Goal: Task Accomplishment & Management: Use online tool/utility

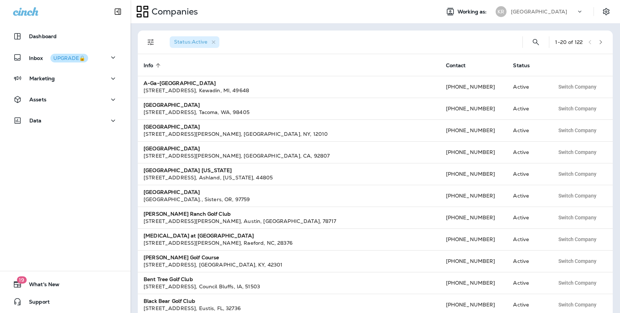
click at [551, 13] on p "[GEOGRAPHIC_DATA]" at bounding box center [539, 12] width 56 height 6
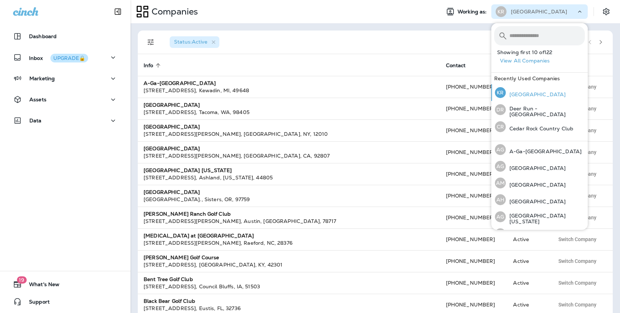
click at [540, 99] on div "[GEOGRAPHIC_DATA]" at bounding box center [530, 92] width 77 height 17
click at [525, 31] on input "text" at bounding box center [546, 35] width 75 height 19
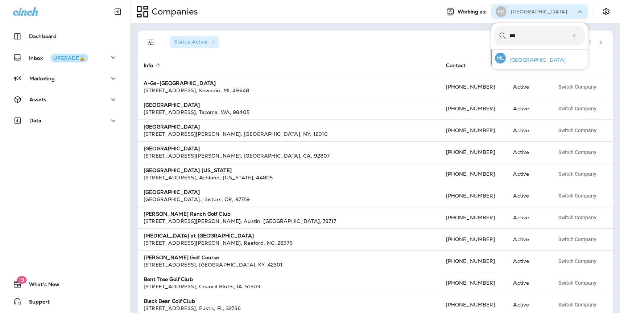
type input "***"
click at [517, 58] on p "[GEOGRAPHIC_DATA]" at bounding box center [536, 60] width 60 height 6
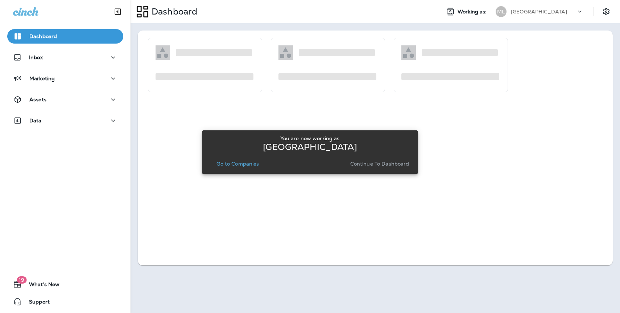
click at [388, 165] on p "Continue to Dashboard" at bounding box center [379, 164] width 59 height 6
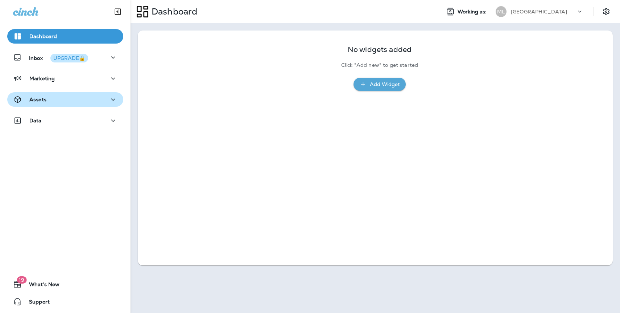
click at [69, 99] on div "Assets" at bounding box center [65, 99] width 104 height 9
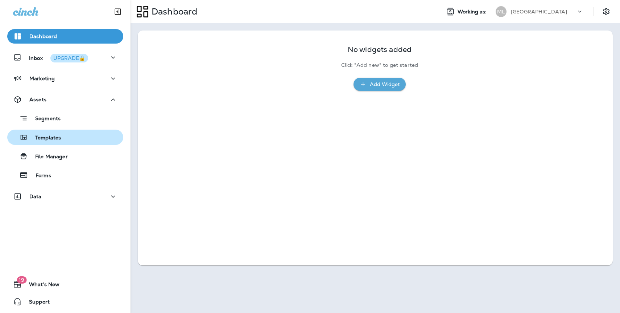
click at [57, 135] on p "Templates" at bounding box center [44, 138] width 33 height 7
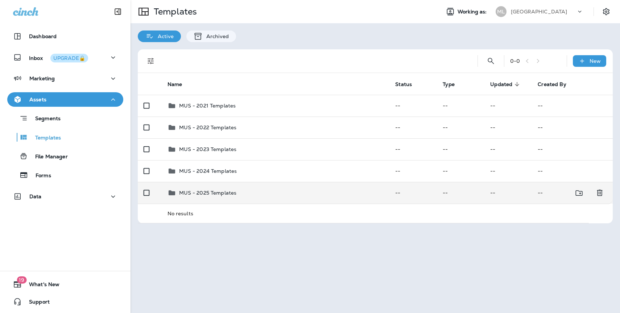
click at [228, 193] on p "MUS - 2025 Templates" at bounding box center [208, 193] width 58 height 6
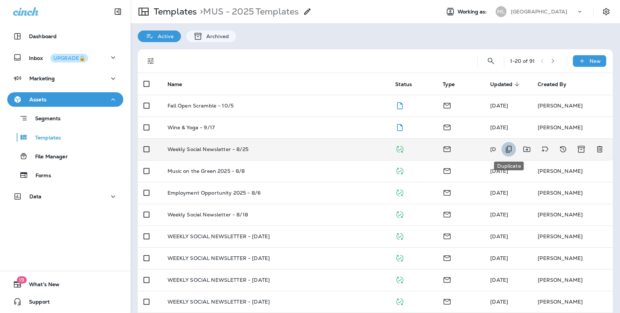
click at [507, 148] on icon "Duplicate" at bounding box center [508, 149] width 9 height 9
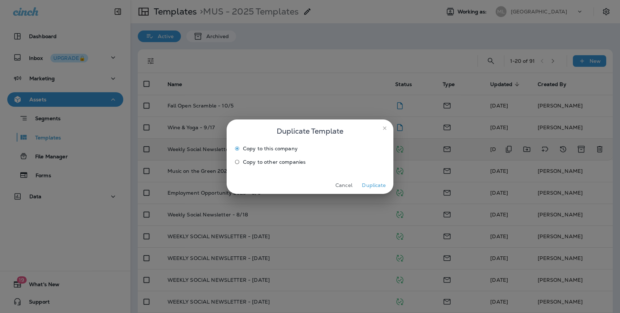
click at [371, 186] on button "Duplicate" at bounding box center [373, 184] width 27 height 11
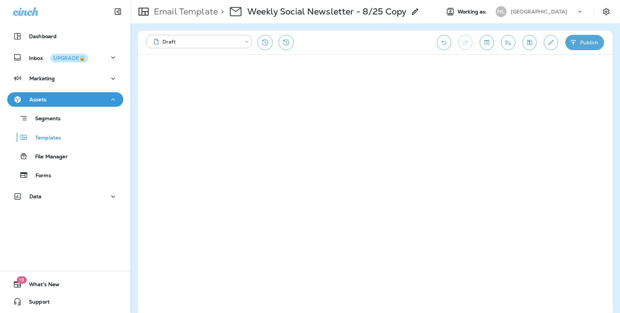
click at [413, 12] on icon at bounding box center [415, 11] width 9 height 9
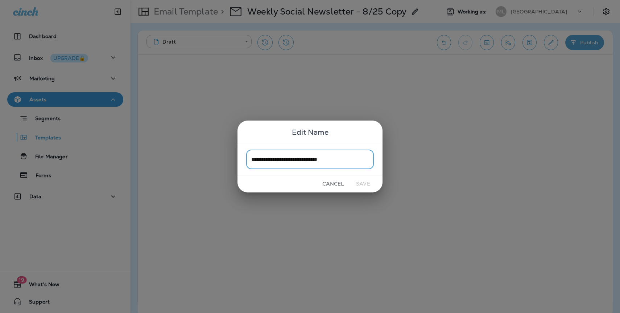
click at [355, 160] on input "**********" at bounding box center [310, 159] width 128 height 19
drag, startPoint x: 359, startPoint y: 160, endPoint x: 319, endPoint y: 160, distance: 39.2
click at [319, 160] on input "**********" at bounding box center [310, 159] width 128 height 19
type input "**********"
click at [363, 184] on button "Save" at bounding box center [363, 183] width 27 height 11
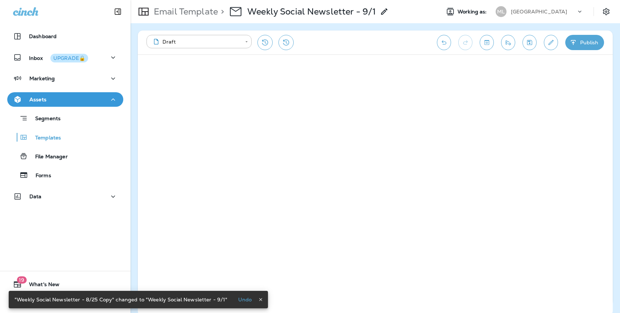
click at [526, 40] on icon "Save" at bounding box center [530, 42] width 8 height 7
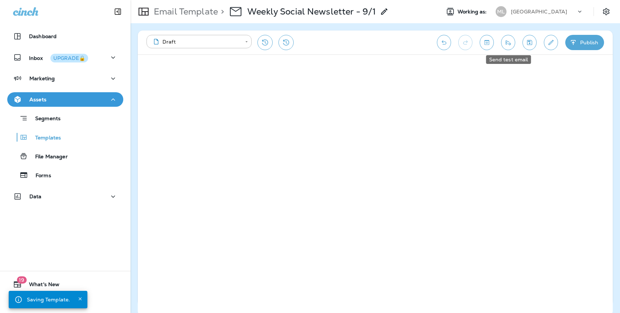
click at [512, 42] on button "Send test email" at bounding box center [508, 42] width 14 height 15
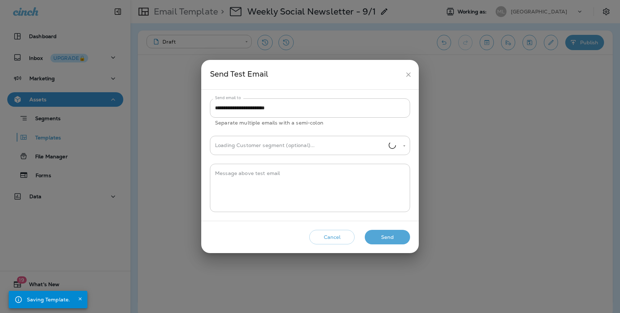
click at [405, 78] on icon "close" at bounding box center [409, 75] width 8 height 8
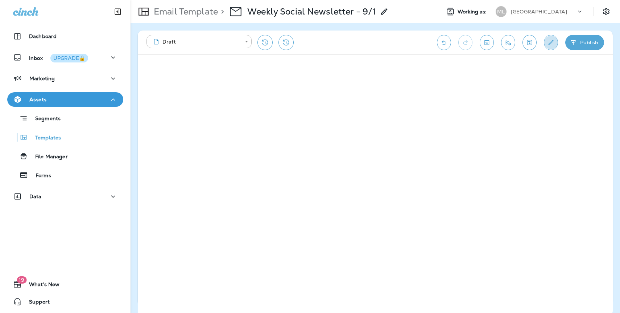
click at [546, 46] on button "Edit details" at bounding box center [551, 42] width 14 height 15
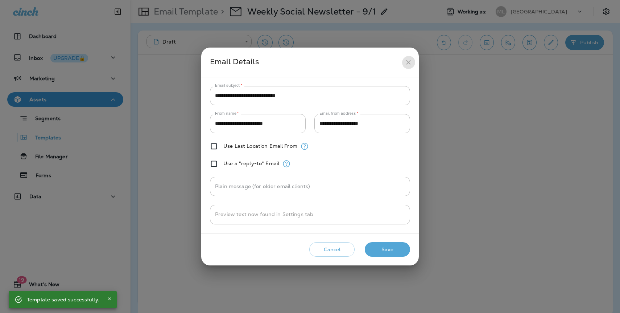
click at [406, 58] on icon "close" at bounding box center [409, 62] width 8 height 8
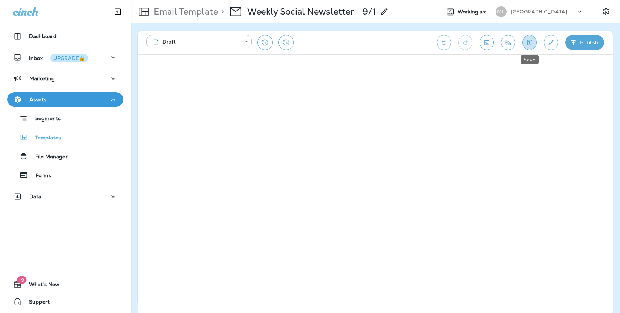
click at [526, 40] on icon "Save" at bounding box center [530, 42] width 8 height 7
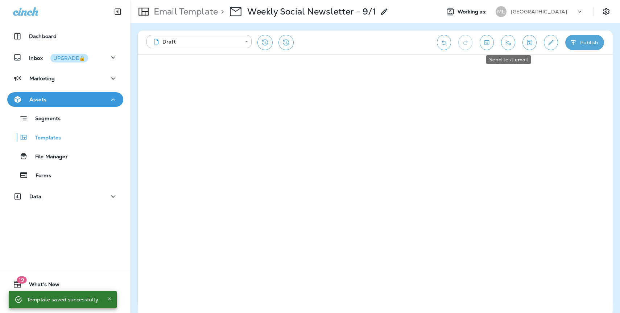
click at [506, 39] on icon "Send test email" at bounding box center [508, 42] width 8 height 7
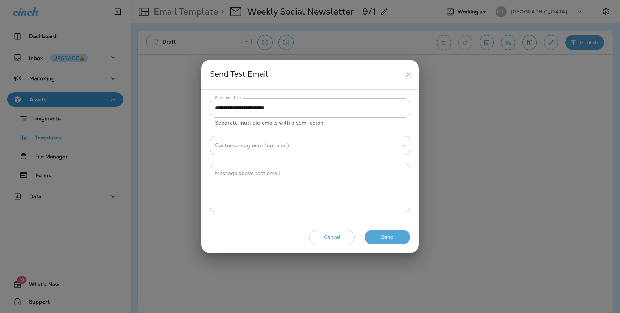
click at [385, 235] on button "Send" at bounding box center [387, 237] width 45 height 15
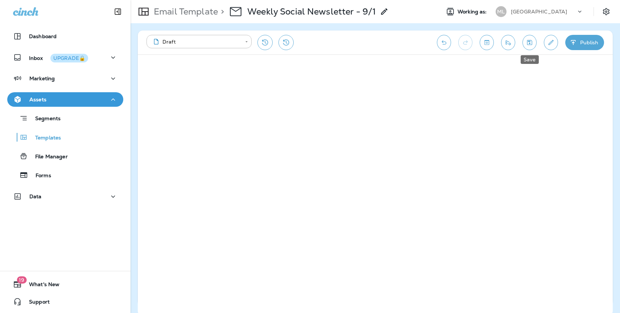
click at [526, 40] on icon "Save" at bounding box center [530, 42] width 8 height 7
click at [531, 46] on button "Save" at bounding box center [529, 42] width 14 height 15
click at [503, 41] on button "Send test email" at bounding box center [508, 42] width 14 height 15
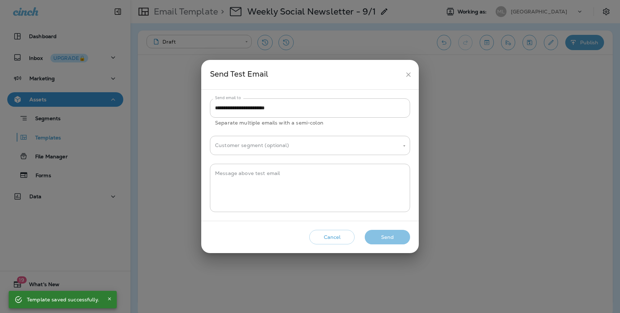
click at [386, 238] on button "Send" at bounding box center [387, 237] width 45 height 15
